Goal: Check status

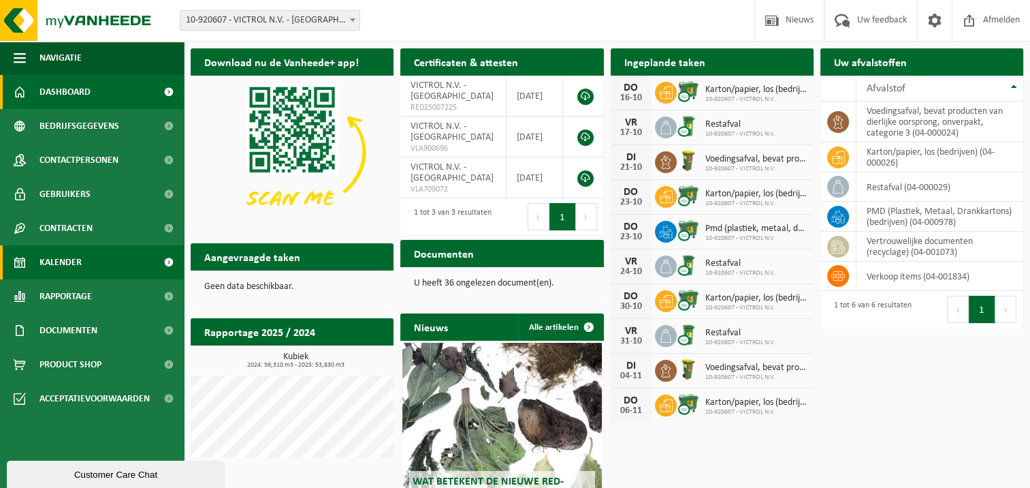
click at [71, 259] on span "Kalender" at bounding box center [61, 262] width 42 height 34
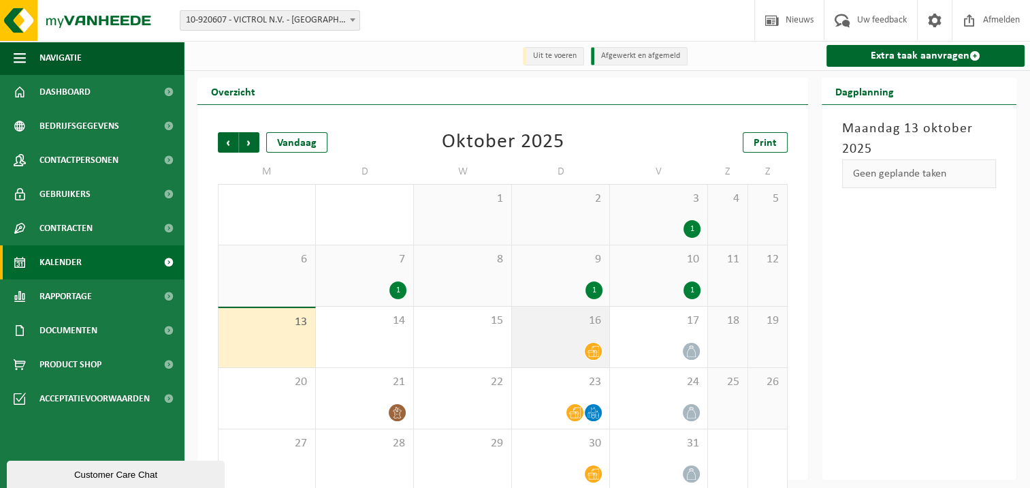
click at [590, 350] on icon at bounding box center [594, 351] width 12 height 12
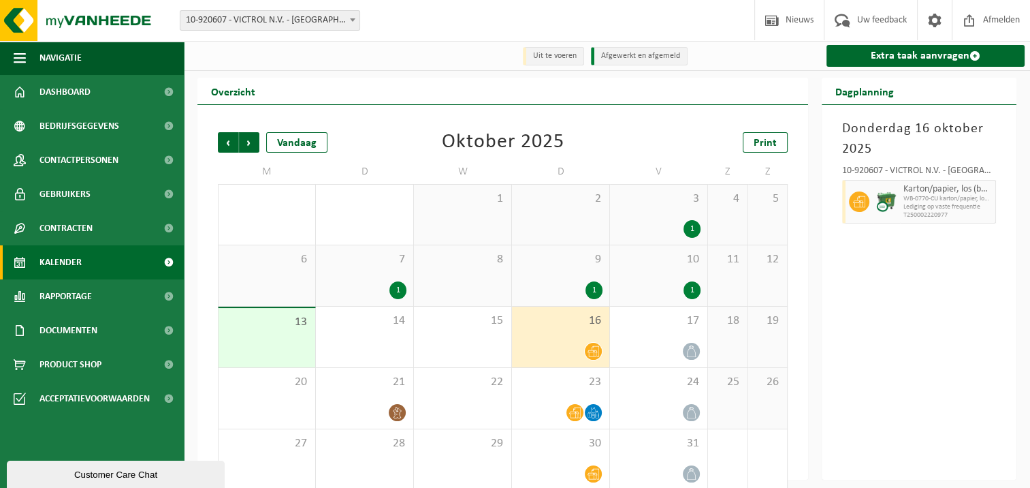
click at [595, 289] on div "1" at bounding box center [594, 290] width 17 height 18
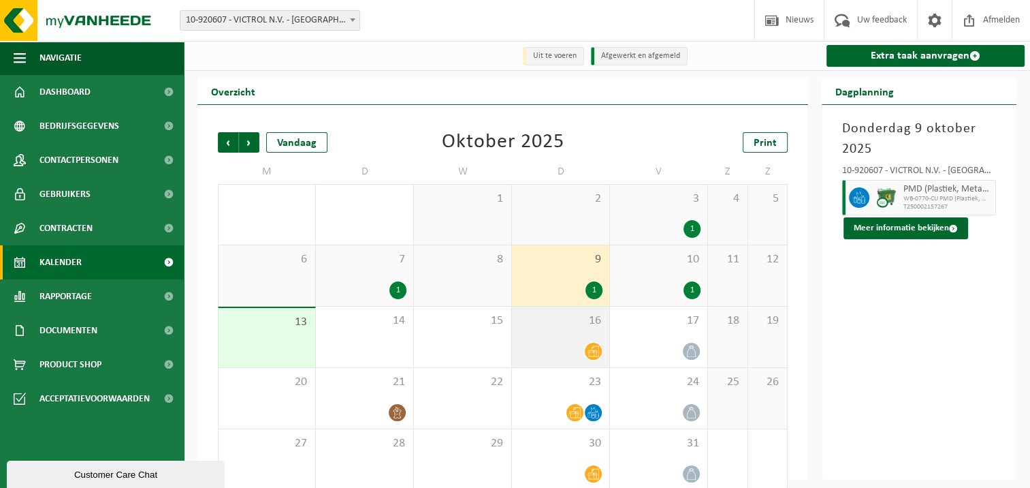
click at [593, 349] on icon at bounding box center [594, 351] width 12 height 11
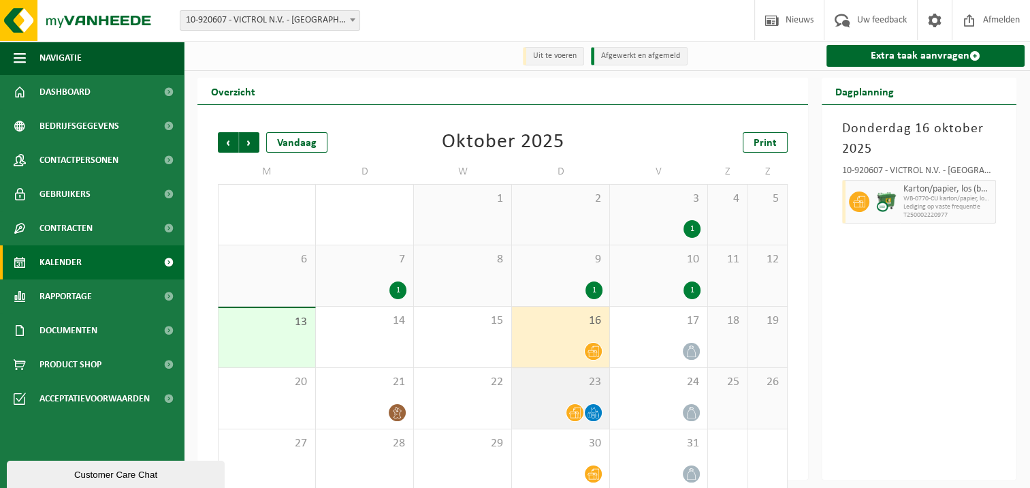
click at [573, 415] on icon at bounding box center [575, 413] width 12 height 12
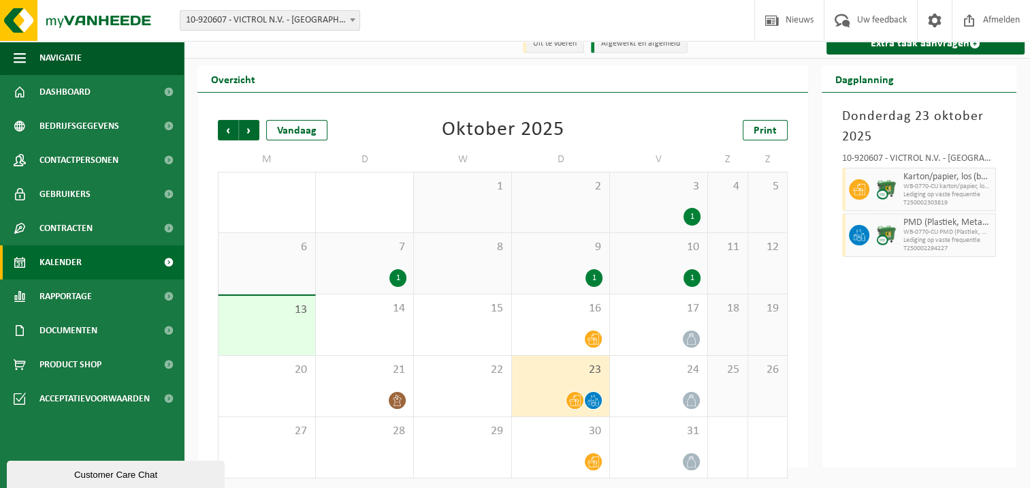
scroll to position [17, 0]
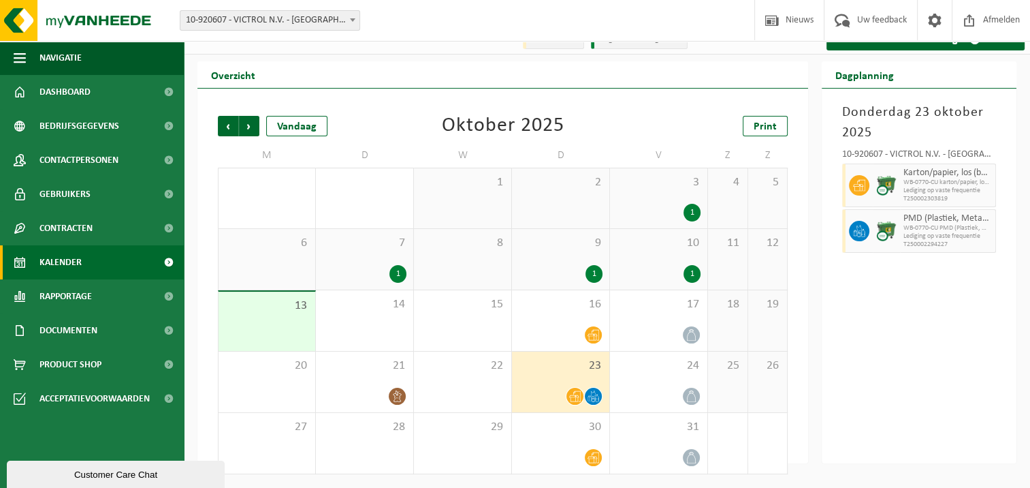
click at [595, 274] on div "1" at bounding box center [594, 274] width 17 height 18
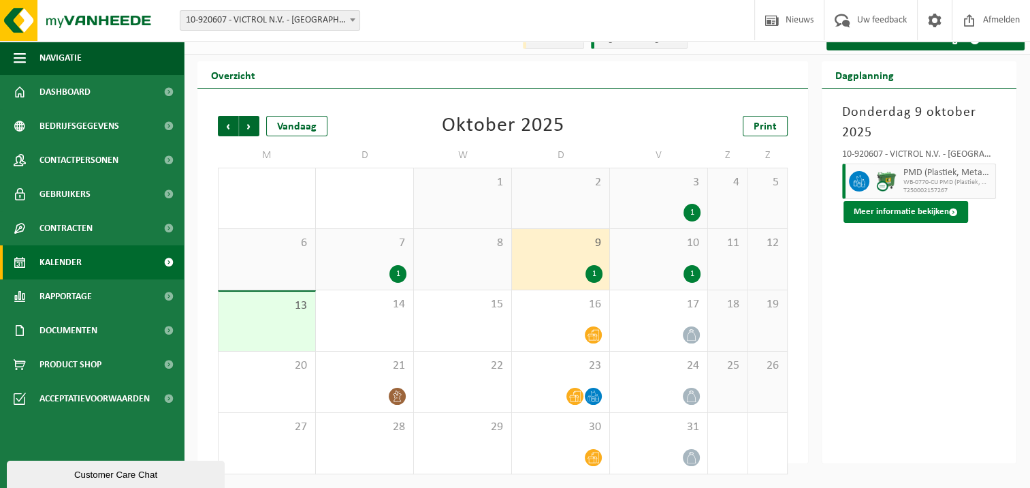
click at [877, 215] on button "Meer informatie bekijken" at bounding box center [906, 212] width 125 height 22
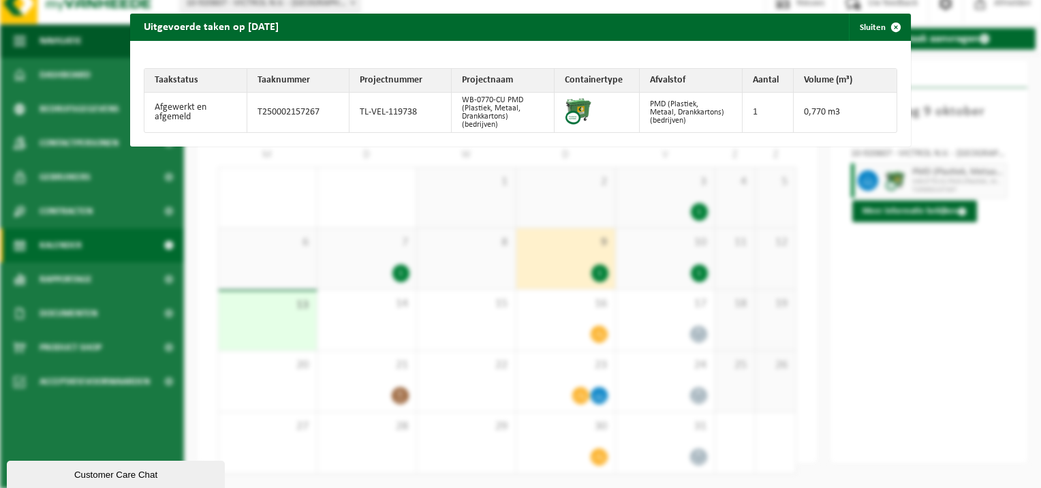
click at [928, 367] on div "Uitgevoerde taken op [DATE] Sluiten Taakstatus Taaknummer Projectnummer Project…" at bounding box center [520, 244] width 1041 height 488
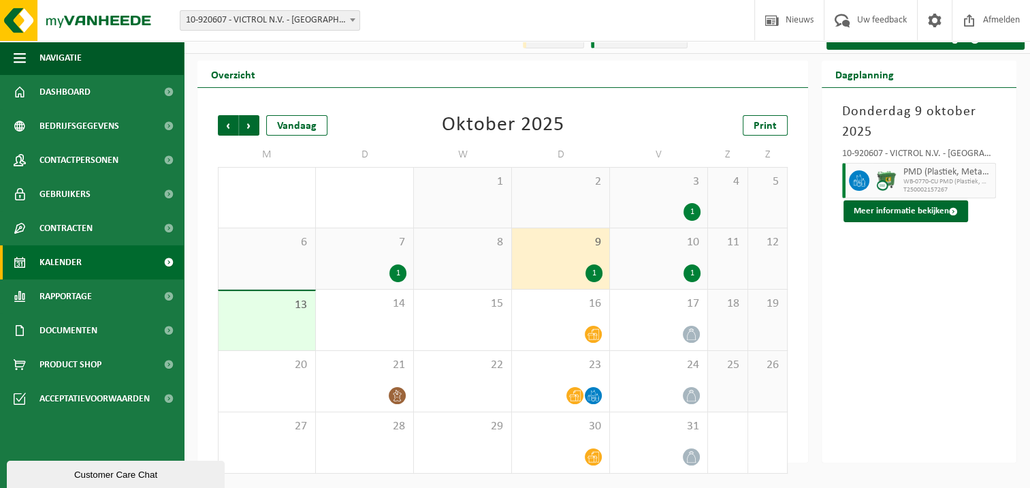
scroll to position [18, 0]
click at [586, 273] on div "1" at bounding box center [594, 273] width 17 height 18
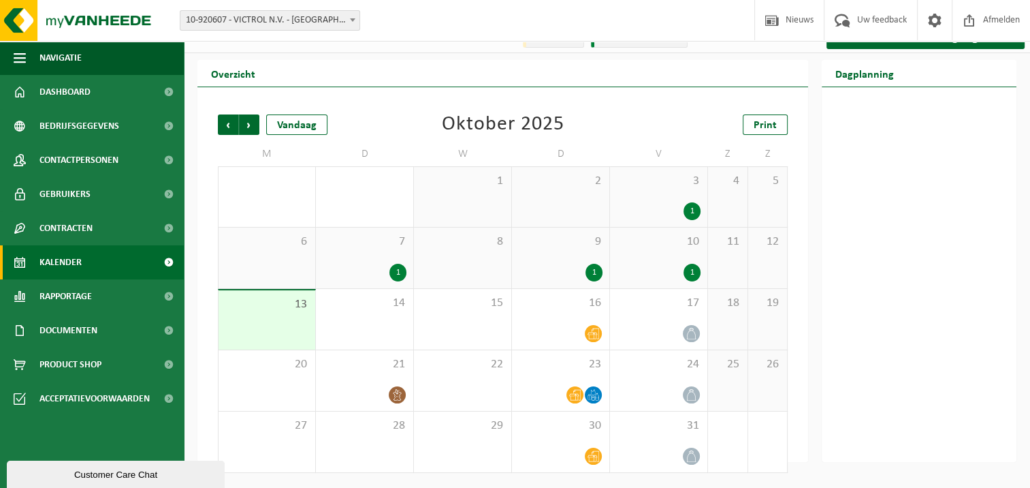
click at [594, 270] on div "1" at bounding box center [594, 273] width 17 height 18
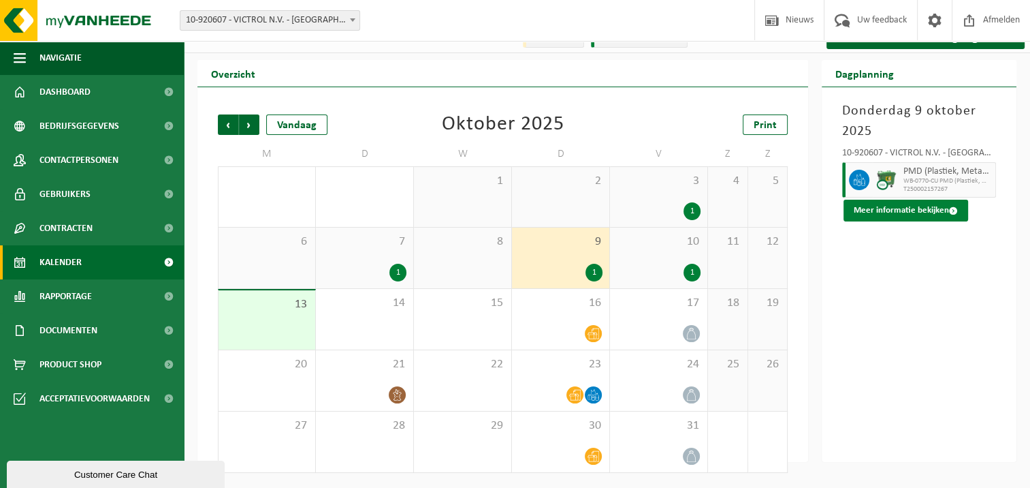
click at [914, 208] on button "Meer informatie bekijken" at bounding box center [906, 211] width 125 height 22
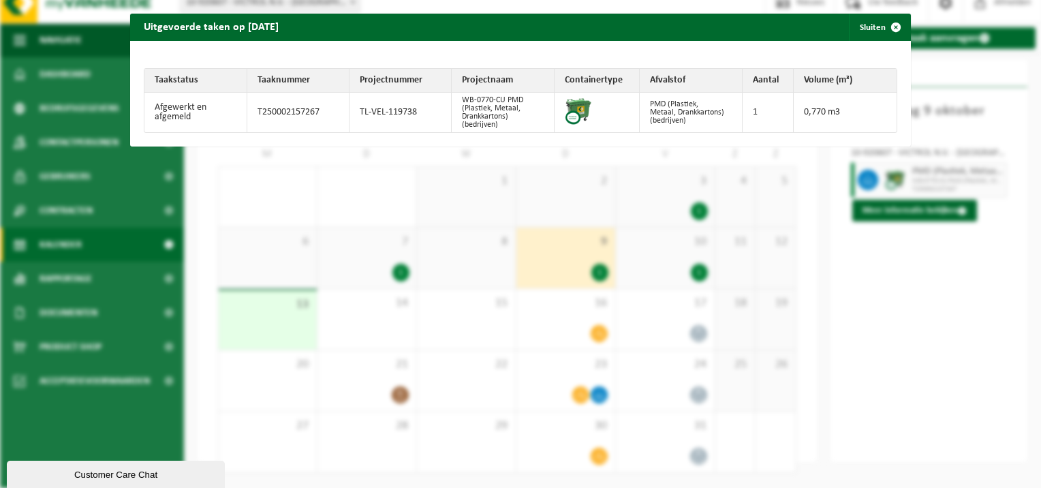
click at [889, 304] on div "Uitgevoerde taken op [DATE] Sluiten Taakstatus Taaknummer Projectnummer Project…" at bounding box center [520, 244] width 1041 height 488
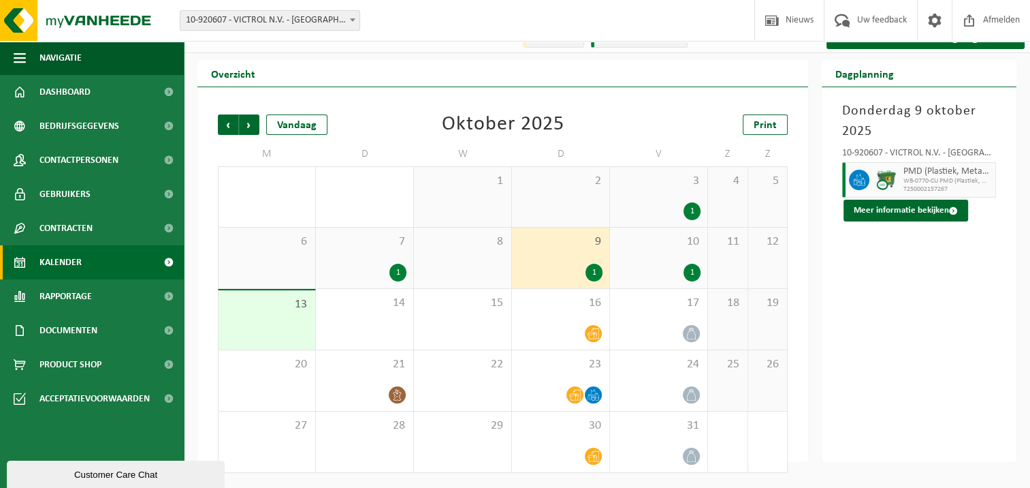
click at [694, 268] on div "1" at bounding box center [692, 273] width 17 height 18
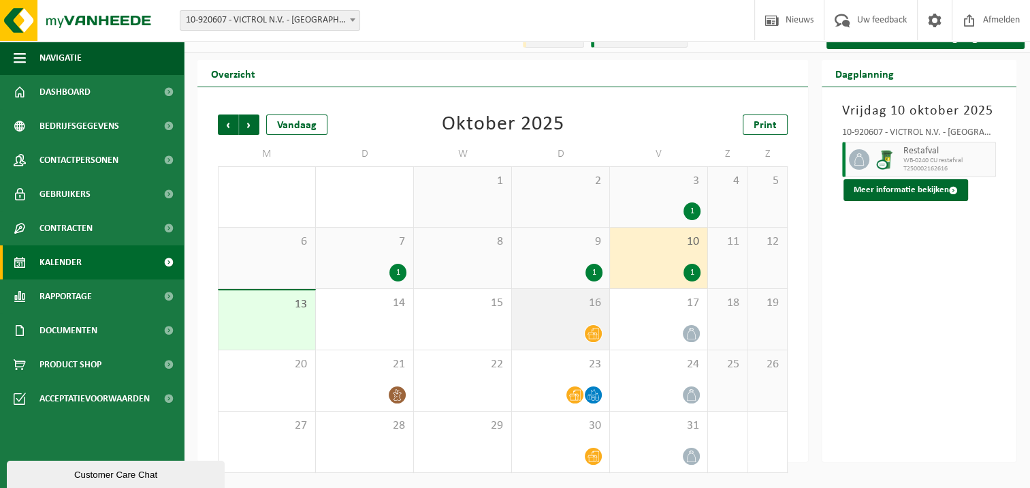
click at [592, 334] on icon at bounding box center [594, 334] width 12 height 12
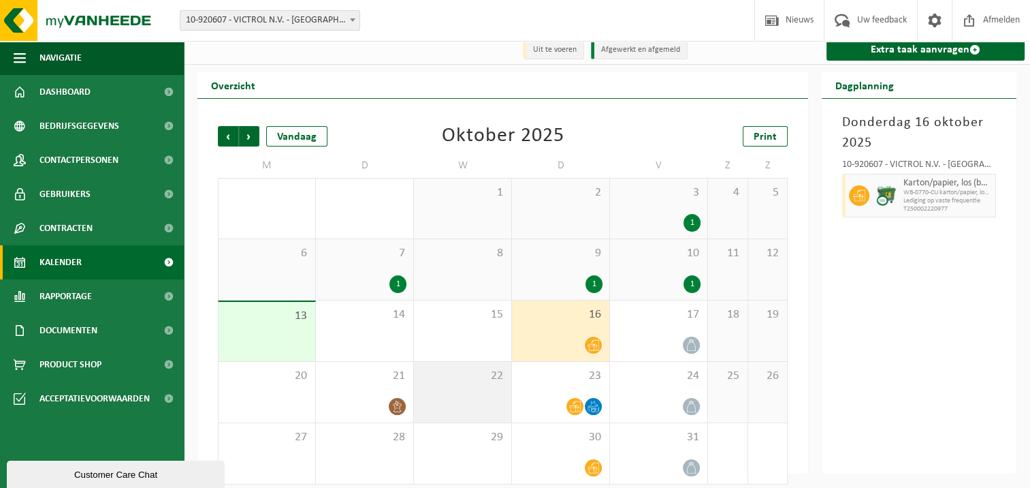
scroll to position [0, 0]
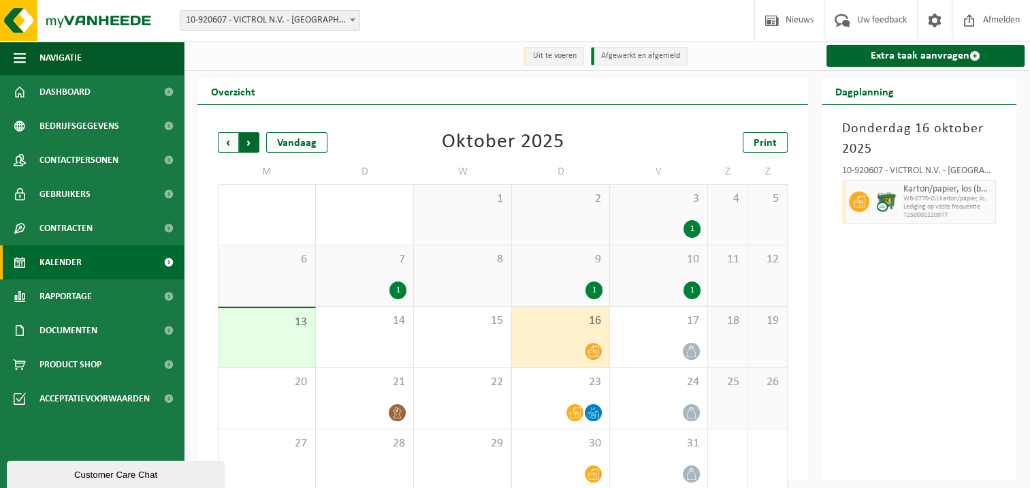
click at [226, 145] on span "Vorige" at bounding box center [228, 142] width 20 height 20
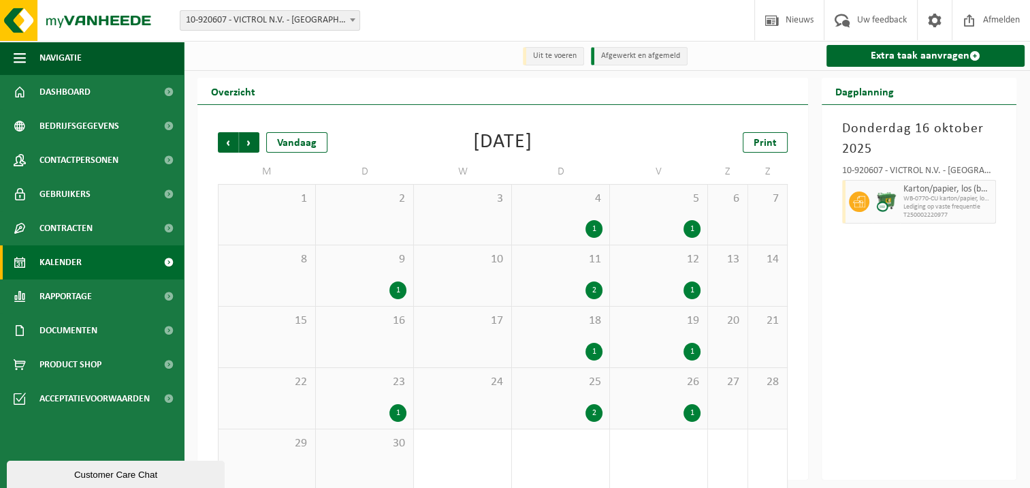
click at [592, 291] on div "2" at bounding box center [594, 290] width 17 height 18
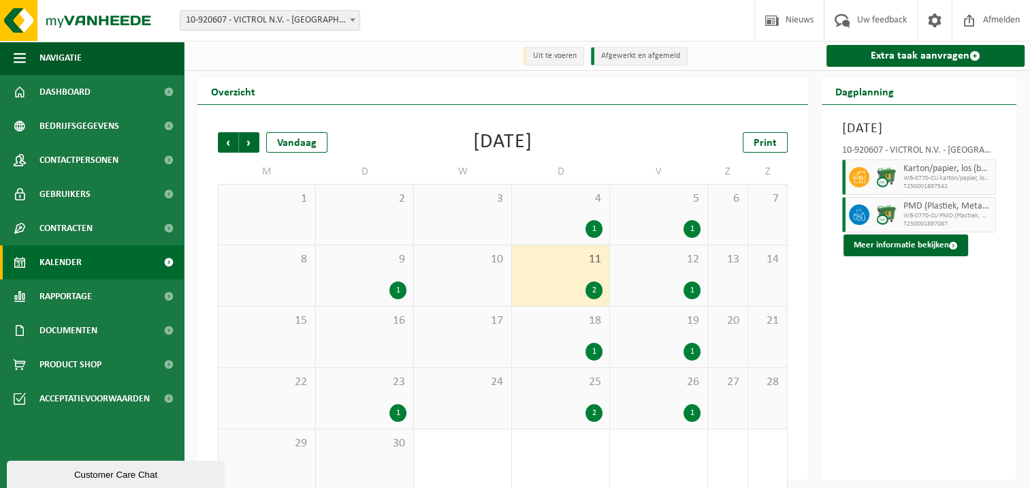
click at [594, 414] on div "2" at bounding box center [594, 413] width 17 height 18
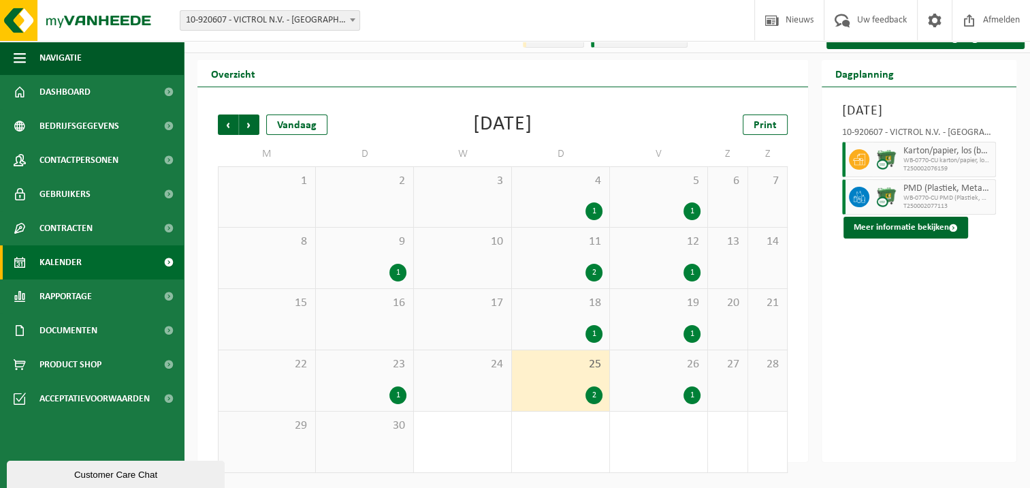
scroll to position [1, 0]
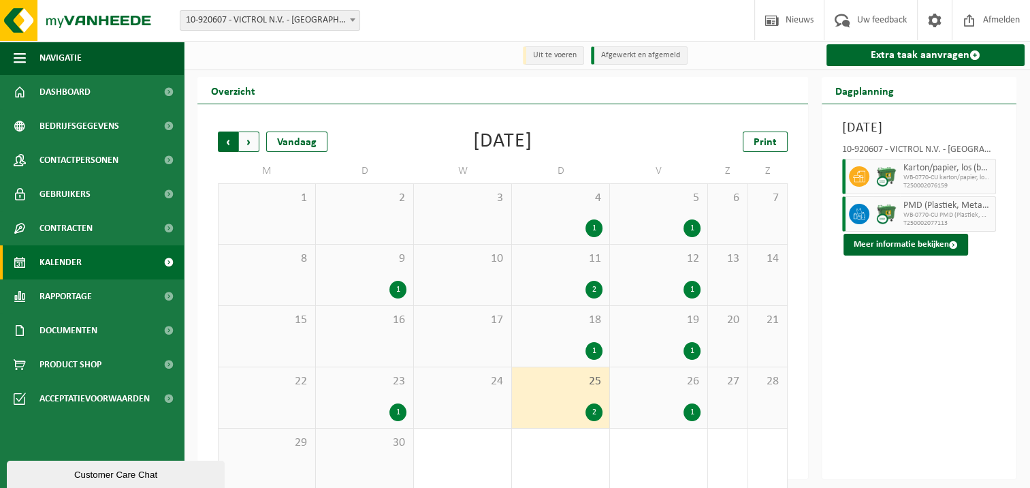
click at [249, 139] on span "Volgende" at bounding box center [249, 141] width 20 height 20
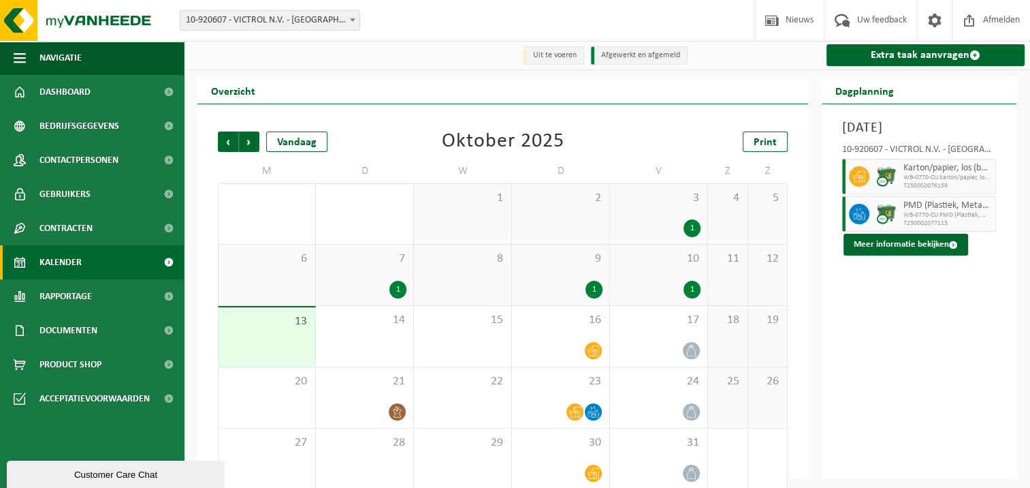
click at [597, 215] on div "2" at bounding box center [560, 214] width 97 height 60
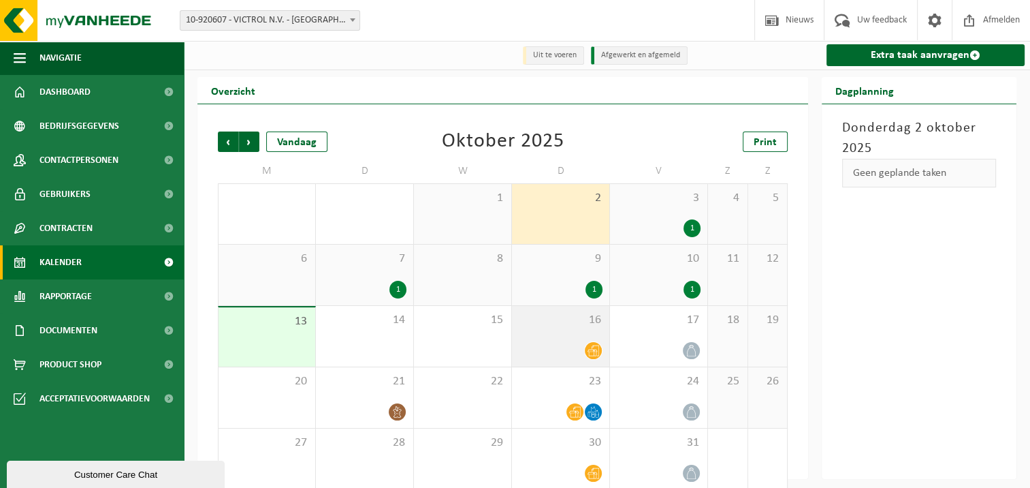
click at [593, 353] on icon at bounding box center [594, 351] width 12 height 12
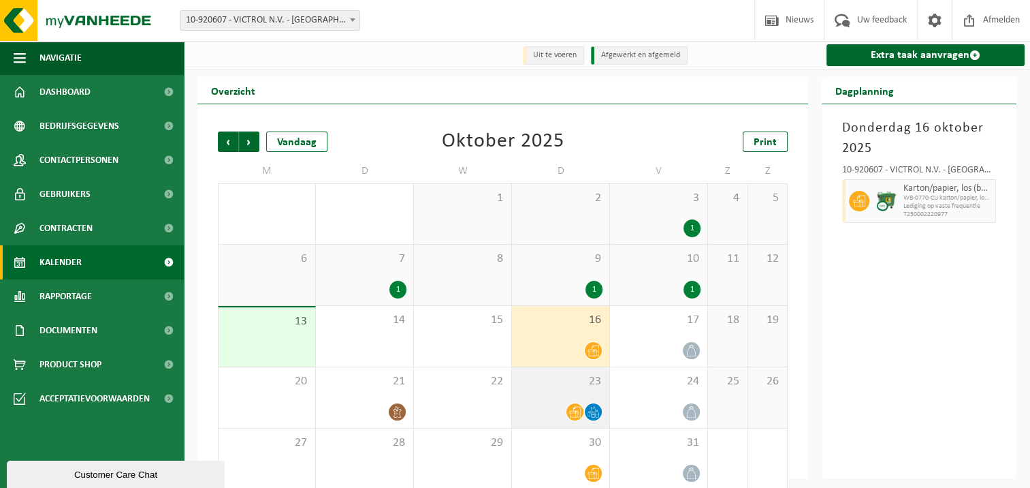
scroll to position [18, 0]
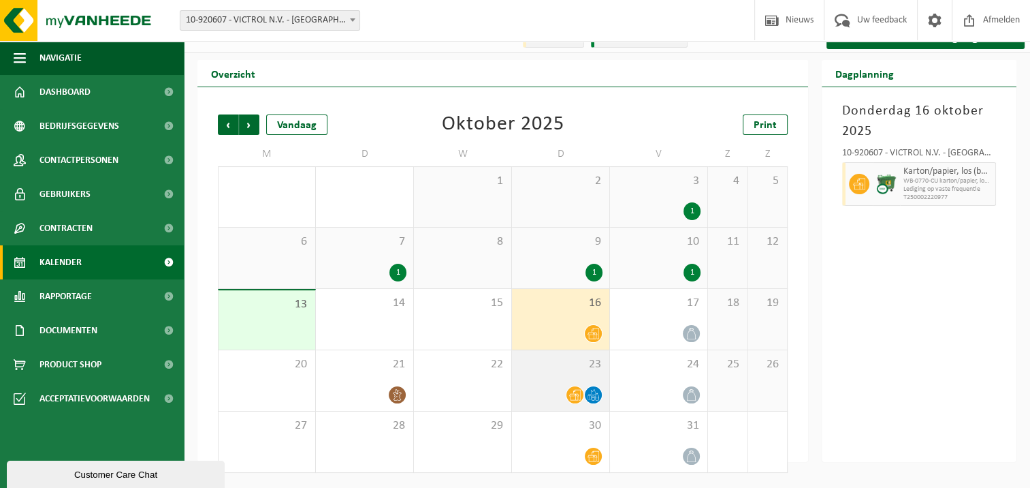
click at [575, 396] on icon at bounding box center [575, 395] width 12 height 12
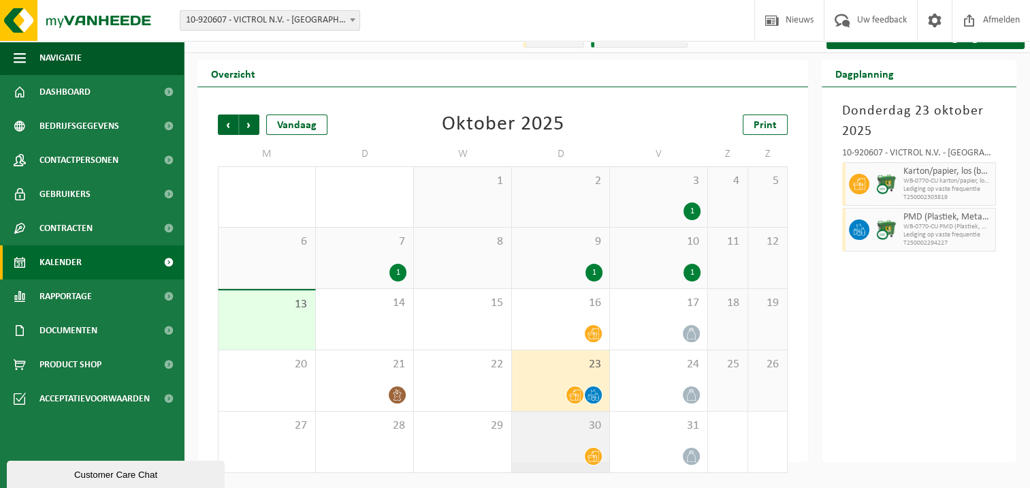
click at [594, 460] on icon at bounding box center [594, 456] width 12 height 11
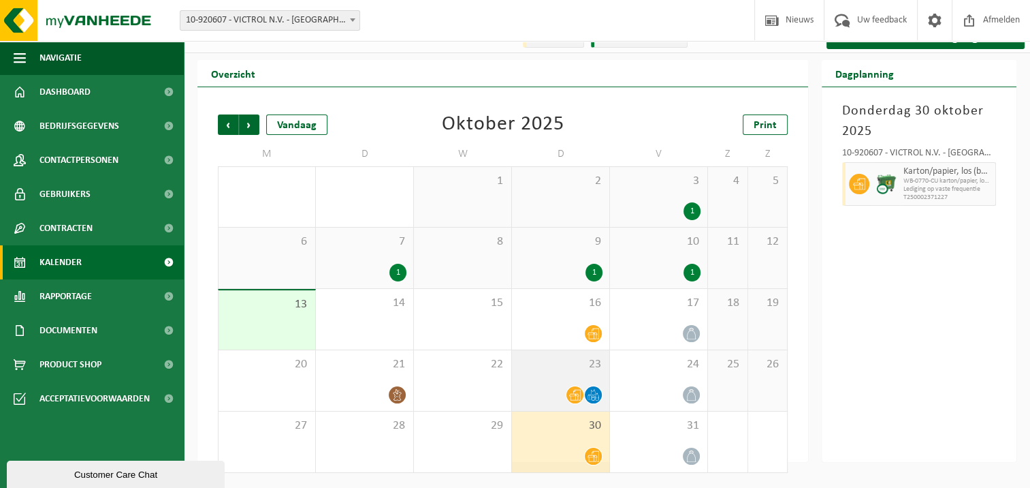
click at [593, 397] on icon at bounding box center [594, 395] width 12 height 12
